Goal: Use online tool/utility: Utilize a website feature to perform a specific function

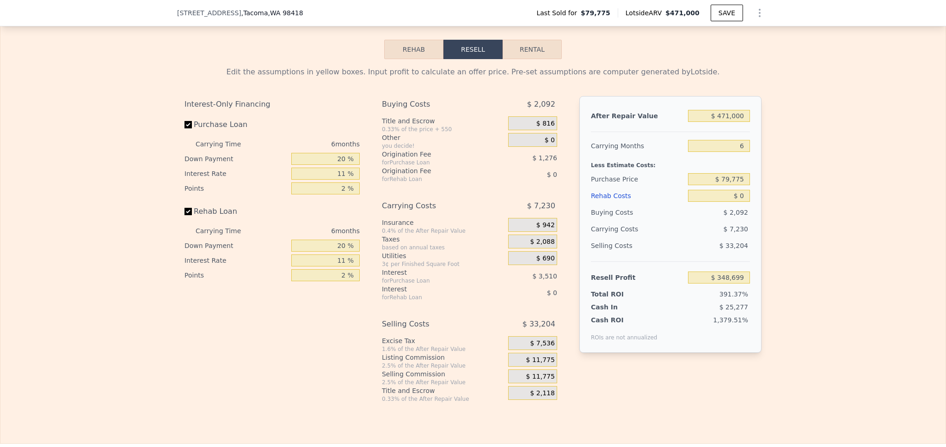
scroll to position [1354, 0]
drag, startPoint x: 743, startPoint y: 155, endPoint x: 718, endPoint y: 152, distance: 25.2
click at [718, 150] on input "6" at bounding box center [719, 144] width 62 height 12
type input "4"
type input "$ 351,109"
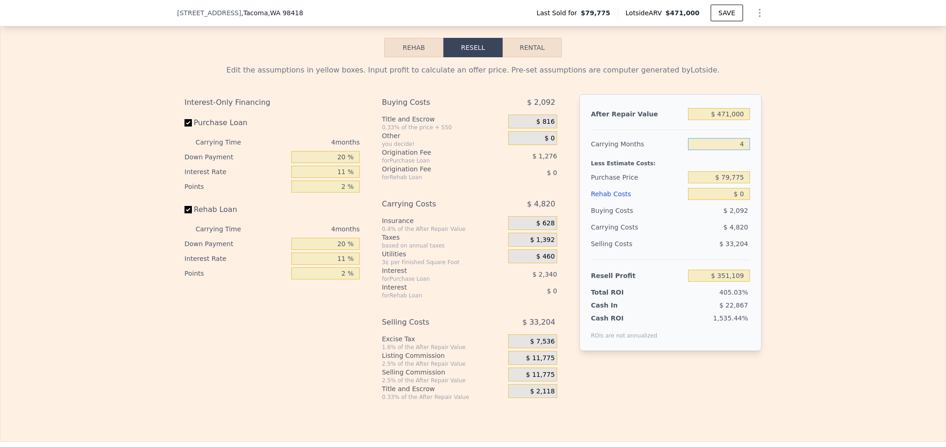
type input "4"
drag, startPoint x: 744, startPoint y: 191, endPoint x: 697, endPoint y: 187, distance: 47.3
click at [697, 183] on input "$ 79,775" at bounding box center [719, 177] width 62 height 12
type input "$ 400,000"
click at [797, 208] on div "Edit the assumptions in yellow boxes. Input profit to calculate an offer price.…" at bounding box center [472, 229] width 945 height 344
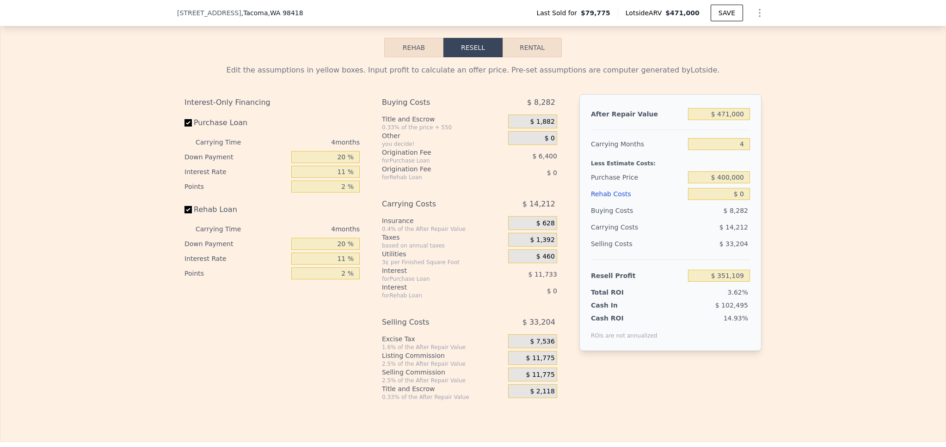
type input "$ 15,302"
drag, startPoint x: 741, startPoint y: 207, endPoint x: 720, endPoint y: 208, distance: 21.7
click at [720, 200] on input "$ 0" at bounding box center [719, 194] width 62 height 12
type input "$ 7"
type input "$ 15,295"
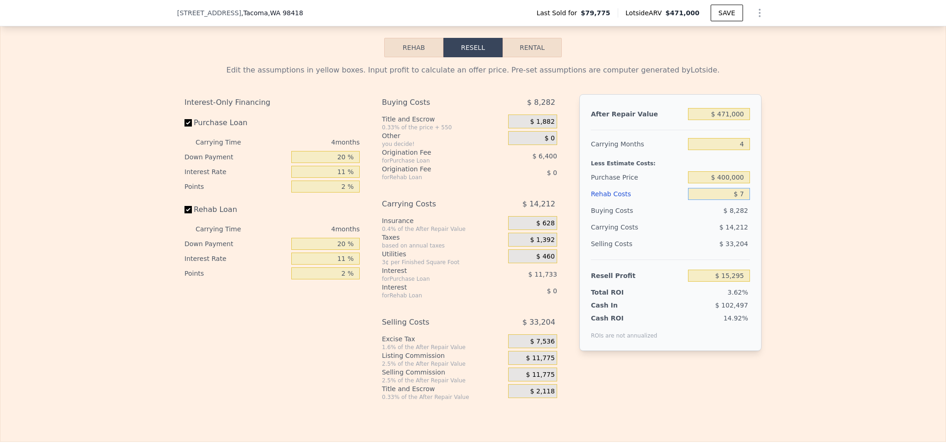
type input "$ 75"
type input "$ 15,222"
type input "$ 750"
type input "$ 14,516"
type input "$ 7,500"
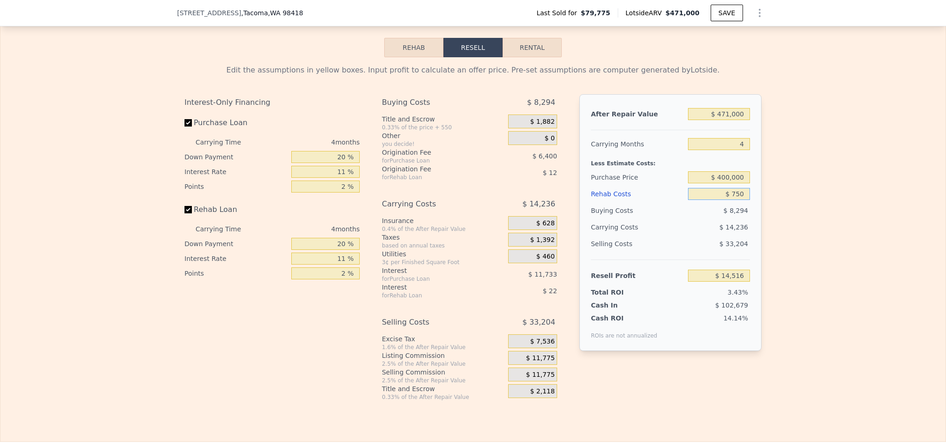
type input "$ 7,462"
type input "$ 75,000"
type input "-$ 63,098"
click at [782, 220] on div "Edit the assumptions in yellow boxes. Input profit to calculate an offer price.…" at bounding box center [472, 229] width 945 height 344
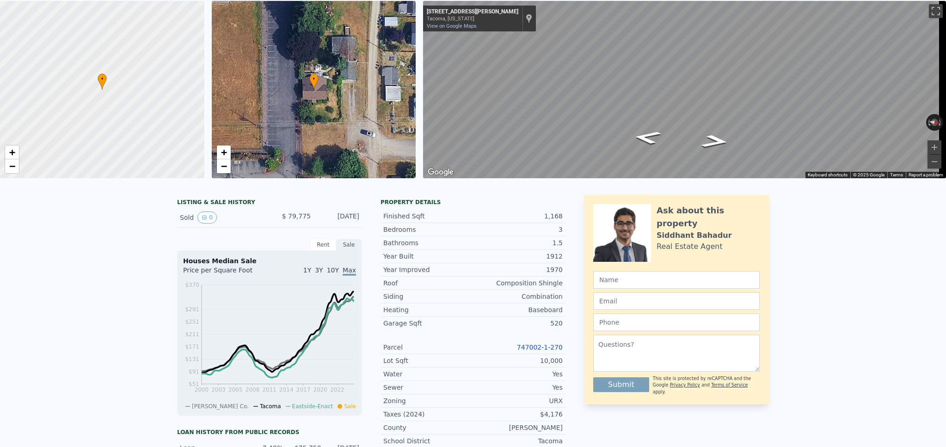
scroll to position [0, 0]
